Goal: Find contact information: Find contact information

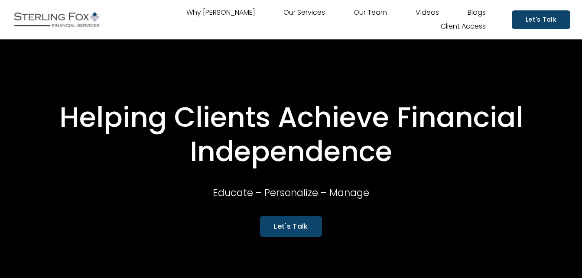
click at [370, 13] on link "Our Team" at bounding box center [370, 13] width 33 height 14
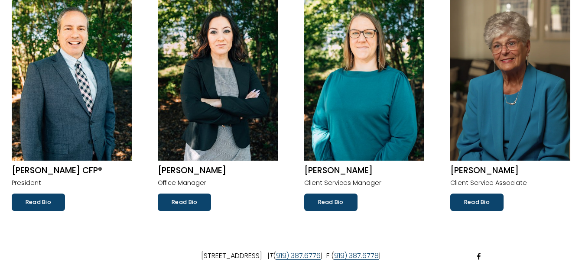
scroll to position [114, 0]
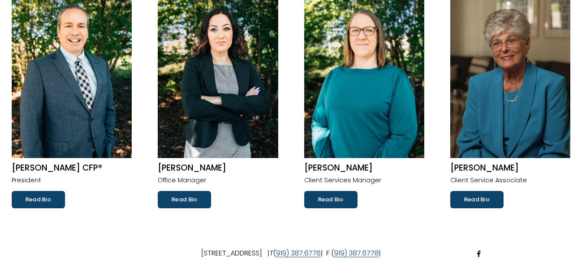
click at [184, 202] on link "Read Bio" at bounding box center [184, 199] width 53 height 17
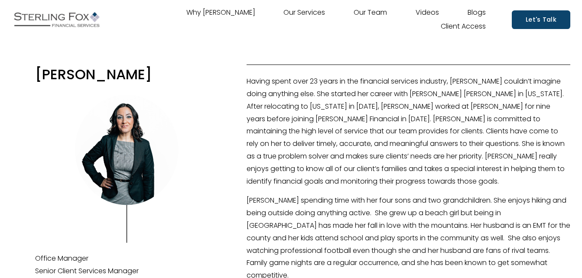
click at [367, 13] on link "Our Team" at bounding box center [370, 13] width 33 height 14
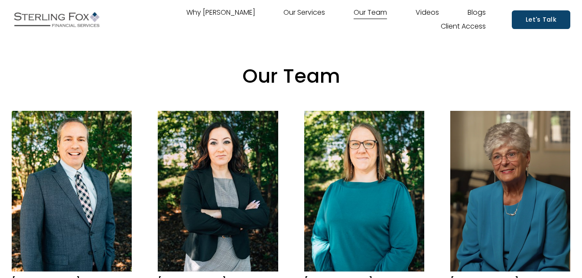
click at [528, 20] on link "Let's Talk" at bounding box center [541, 19] width 59 height 19
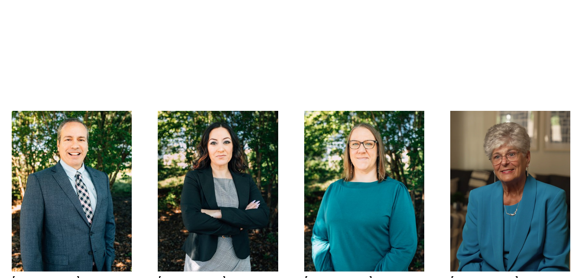
scroll to position [114, 0]
